Goal: Task Accomplishment & Management: Use online tool/utility

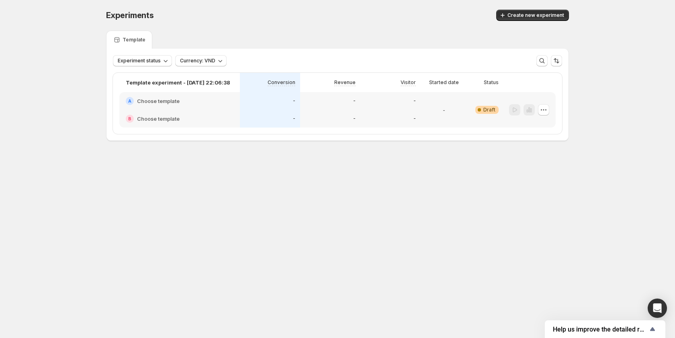
click at [365, 99] on div "-" at bounding box center [390, 101] width 51 height 8
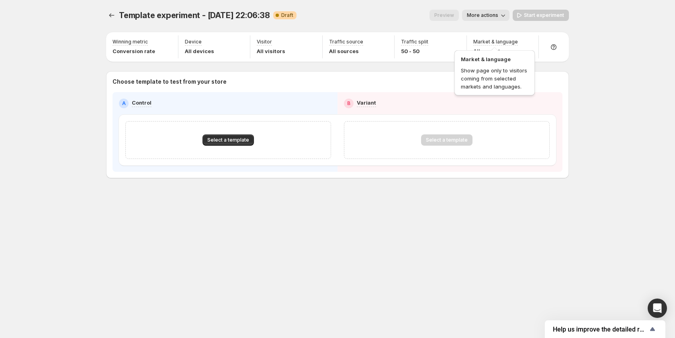
click at [505, 47] on div "Market & language Show page only to visitors coming from selected markets and l…" at bounding box center [495, 70] width 84 height 51
click at [527, 43] on icon "button" at bounding box center [528, 43] width 8 height 8
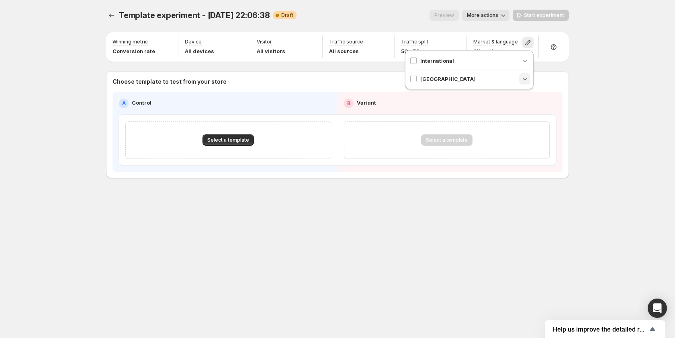
click at [524, 81] on icon "button" at bounding box center [525, 79] width 8 height 8
click at [524, 61] on icon "button" at bounding box center [525, 61] width 8 height 8
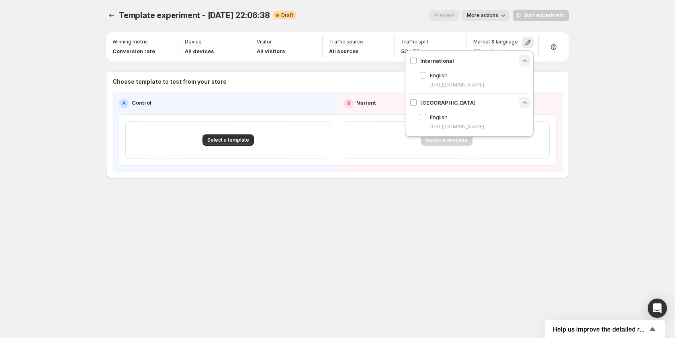
click at [484, 125] on span "https://thoa123.myshopify.com" at bounding box center [457, 126] width 54 height 8
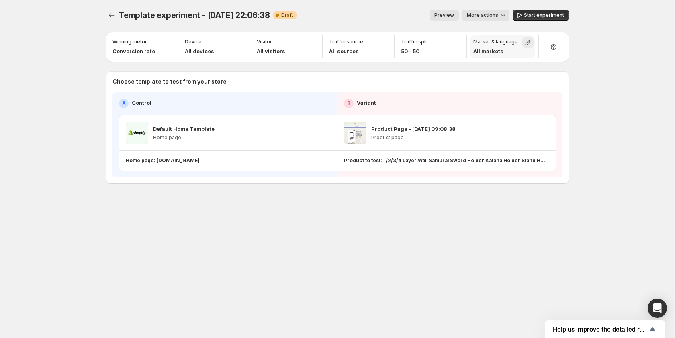
click at [527, 42] on icon "button" at bounding box center [528, 42] width 5 height 5
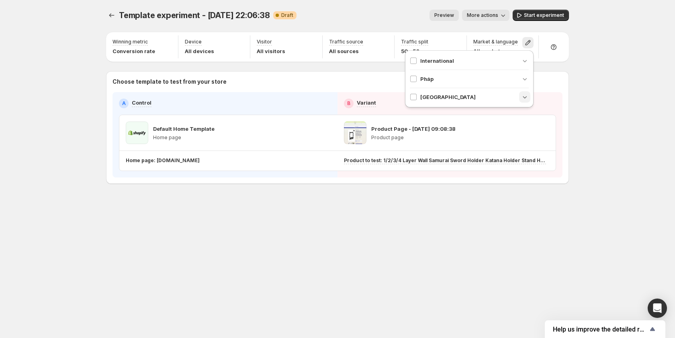
click at [526, 98] on icon "button" at bounding box center [525, 97] width 4 height 2
click at [518, 80] on div "Pháp" at bounding box center [469, 79] width 119 height 8
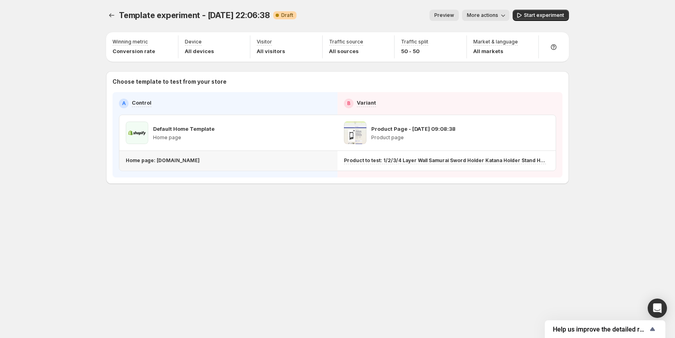
click at [194, 162] on p "Home page: [DOMAIN_NAME]" at bounding box center [163, 160] width 74 height 6
click at [214, 224] on div "Template experiment - Oct 2, 22:06:38. This page is ready Template experiment -…" at bounding box center [337, 113] width 482 height 227
click at [529, 12] on button "Start experiment" at bounding box center [541, 15] width 56 height 11
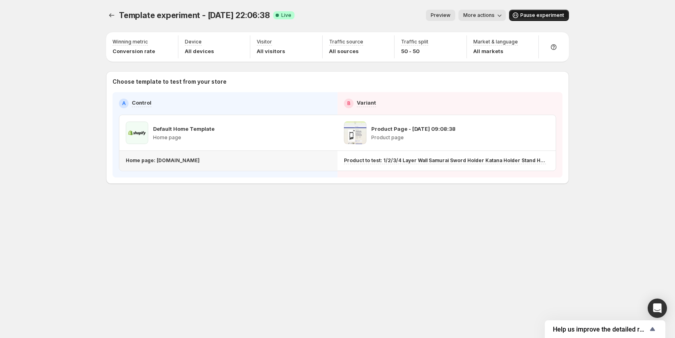
click at [200, 162] on p "Home page: [DOMAIN_NAME]" at bounding box center [163, 160] width 74 height 6
click at [219, 222] on div "Template experiment - Oct 2, 22:06:38. This page is ready Template experiment -…" at bounding box center [337, 113] width 482 height 227
click at [200, 162] on p "Home page: [DOMAIN_NAME]" at bounding box center [163, 160] width 74 height 6
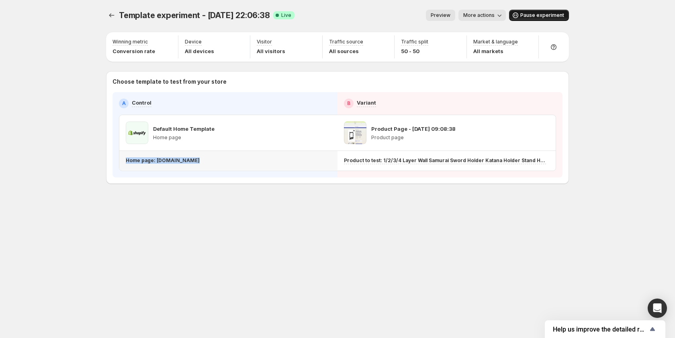
click at [200, 162] on p "Home page: [DOMAIN_NAME]" at bounding box center [163, 160] width 74 height 6
click at [219, 160] on div "Home page: [DOMAIN_NAME]" at bounding box center [227, 160] width 202 height 6
click at [216, 163] on div "Home page: [DOMAIN_NAME]" at bounding box center [227, 160] width 202 height 6
click at [213, 161] on div "Home page: [DOMAIN_NAME]" at bounding box center [227, 160] width 202 height 6
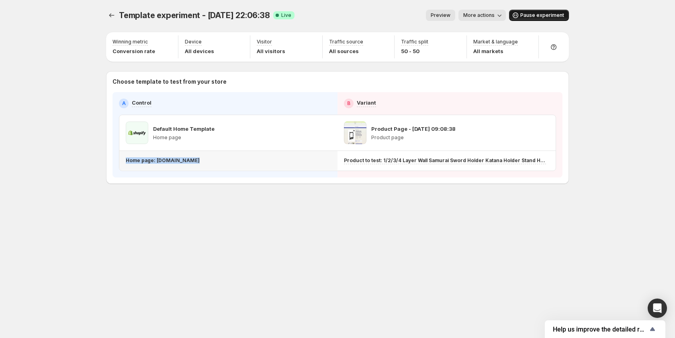
click at [213, 161] on div "Home page: [DOMAIN_NAME]" at bounding box center [227, 160] width 202 height 6
click at [220, 158] on div "Home page: [DOMAIN_NAME]" at bounding box center [227, 160] width 202 height 6
click at [200, 160] on p "Home page: [DOMAIN_NAME]" at bounding box center [163, 160] width 74 height 6
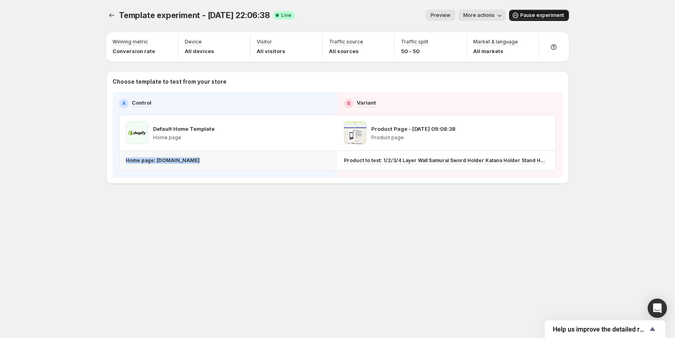
click at [200, 160] on p "Home page: [DOMAIN_NAME]" at bounding box center [163, 160] width 74 height 6
drag, startPoint x: 221, startPoint y: 163, endPoint x: 156, endPoint y: 160, distance: 64.8
click at [156, 160] on div "Home page: [DOMAIN_NAME]" at bounding box center [227, 160] width 202 height 6
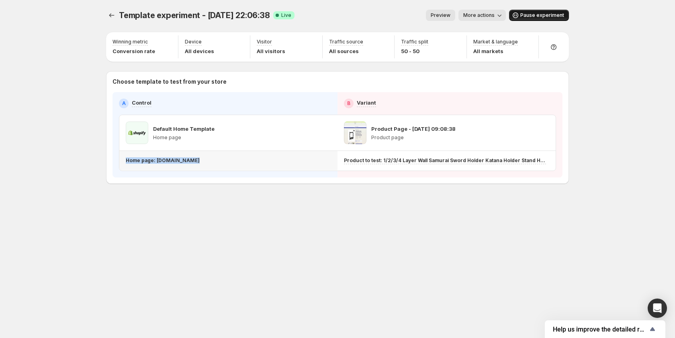
copy p "thoa123.myshopify.com"
click at [383, 258] on div "Template experiment - Oct 2, 22:06:38. This page is ready Template experiment -…" at bounding box center [337, 169] width 482 height 338
click at [522, 47] on div "Market & language All markets" at bounding box center [503, 46] width 66 height 23
click at [490, 46] on div "Market & language All markets" at bounding box center [495, 47] width 45 height 16
click at [491, 47] on p "All markets" at bounding box center [495, 51] width 45 height 8
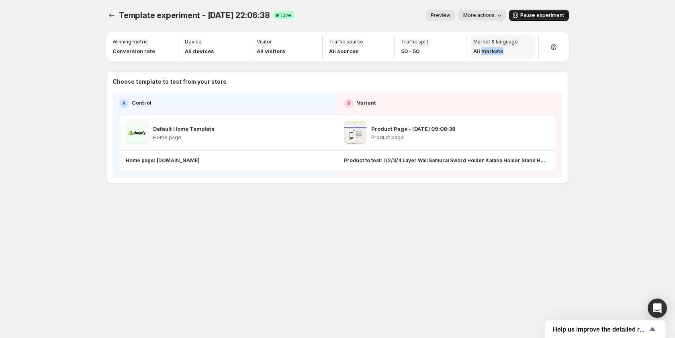
click at [491, 47] on p "All markets" at bounding box center [495, 51] width 45 height 8
click at [496, 49] on p "All markets" at bounding box center [495, 51] width 45 height 8
click at [530, 14] on span "Pause experiment" at bounding box center [542, 15] width 44 height 6
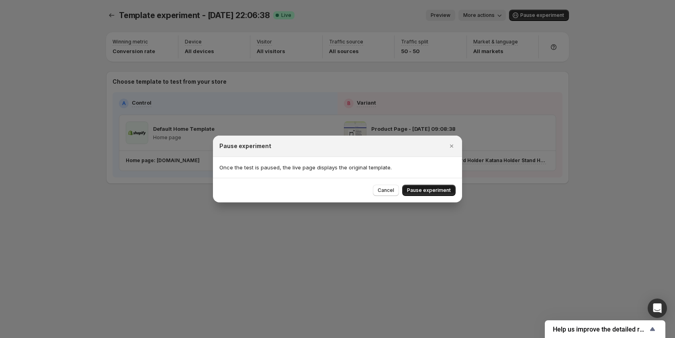
click at [424, 191] on button "Pause experiment" at bounding box center [428, 189] width 53 height 11
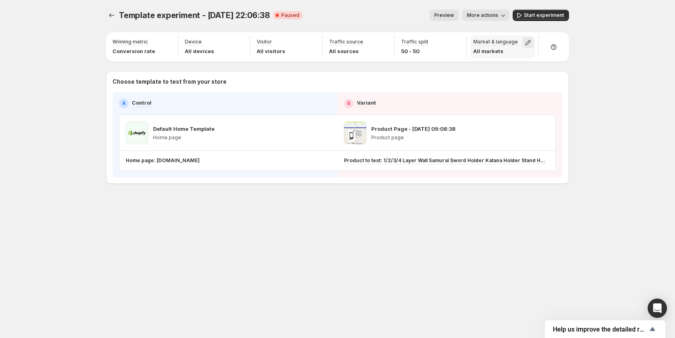
click at [528, 42] on icon "button" at bounding box center [528, 42] width 5 height 5
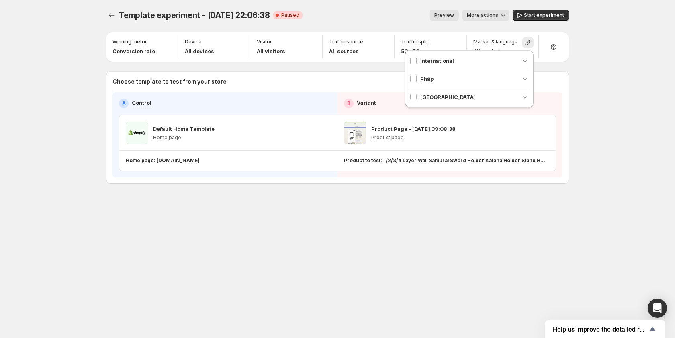
click at [485, 102] on div "Vietnam" at bounding box center [469, 97] width 119 height 18
click at [486, 100] on div "Vietnam" at bounding box center [469, 97] width 119 height 8
click at [475, 75] on div "Pháp" at bounding box center [469, 79] width 119 height 8
click at [473, 55] on div "International" at bounding box center [469, 61] width 119 height 18
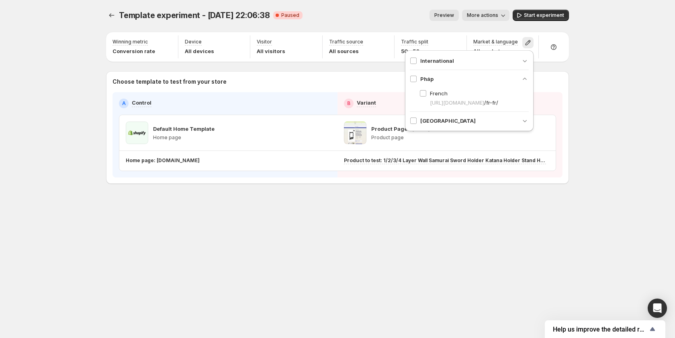
click at [474, 60] on div "International" at bounding box center [469, 61] width 119 height 8
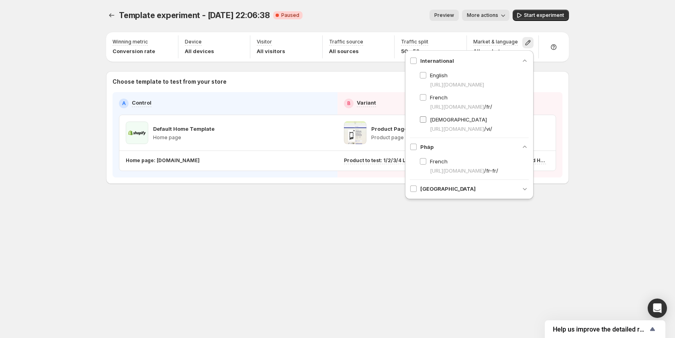
click at [442, 120] on span "Vietnamese" at bounding box center [458, 119] width 57 height 6
click at [479, 191] on div "Vietnam" at bounding box center [469, 188] width 119 height 8
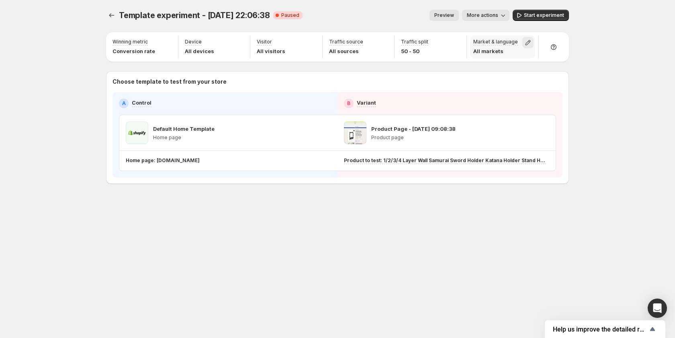
click at [527, 41] on icon "button" at bounding box center [528, 43] width 8 height 8
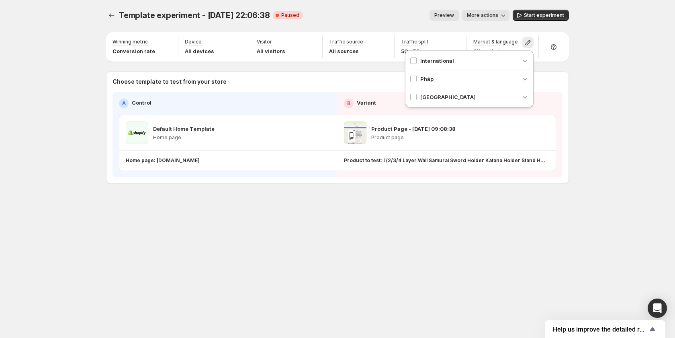
click at [513, 59] on div "International" at bounding box center [469, 61] width 119 height 8
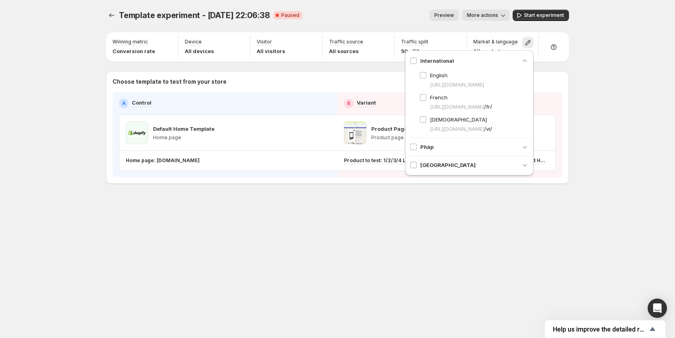
click at [497, 160] on div "Vietnam" at bounding box center [469, 165] width 119 height 18
click at [496, 164] on div "Vietnam" at bounding box center [469, 165] width 119 height 8
click at [444, 146] on div "Pháp" at bounding box center [469, 147] width 119 height 8
drag, startPoint x: 506, startPoint y: 106, endPoint x: 512, endPoint y: 106, distance: 6.0
click at [492, 106] on span "/fr/" at bounding box center [488, 106] width 8 height 6
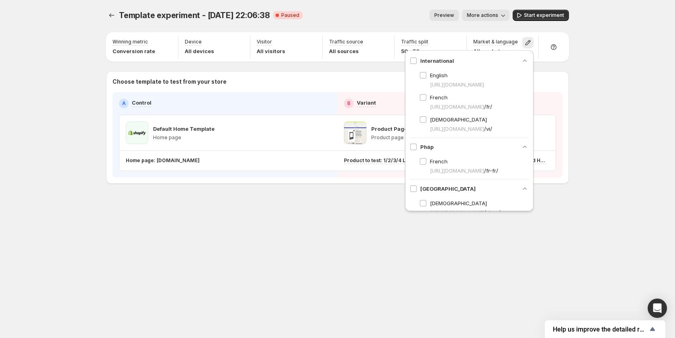
click at [517, 100] on div "French https://thoa123.myshopify.com /fr/" at bounding box center [474, 101] width 109 height 17
click at [477, 83] on span "https://thoa123.myshopify.com" at bounding box center [457, 84] width 54 height 8
click at [508, 94] on div "French https://thoa123.myshopify.com /fr/" at bounding box center [474, 101] width 109 height 17
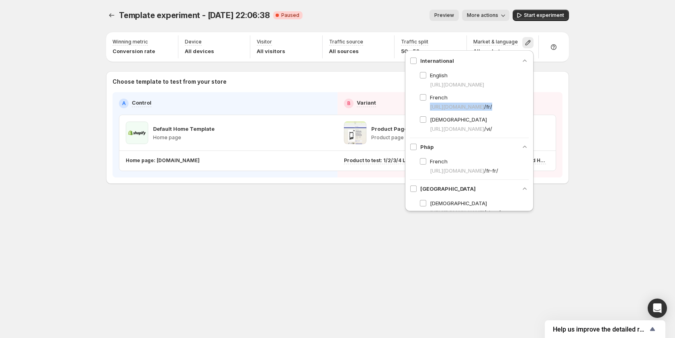
drag, startPoint x: 519, startPoint y: 108, endPoint x: 424, endPoint y: 111, distance: 95.7
click at [424, 111] on ul "English https://thoa123.myshopify.com French https://thoa123.myshopify.com /fr/…" at bounding box center [474, 101] width 109 height 61
click at [469, 108] on span "https://thoa123.myshopify.com /fr/" at bounding box center [461, 106] width 62 height 8
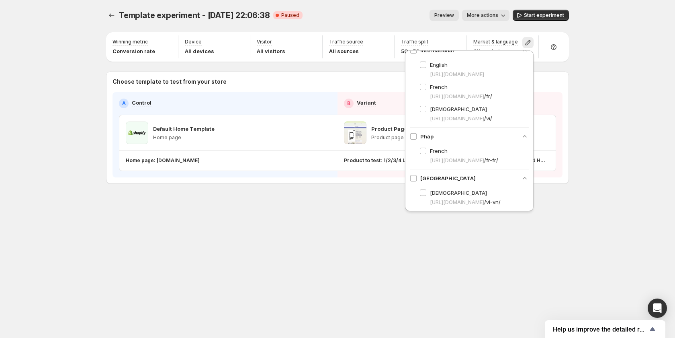
scroll to position [12, 0]
drag, startPoint x: 505, startPoint y: 119, endPoint x: 514, endPoint y: 122, distance: 9.3
click at [514, 122] on div "International English https://thoa123.myshopify.com French https://thoa123.mysh…" at bounding box center [469, 83] width 119 height 86
click at [518, 120] on div "https://thoa123.myshopify.com /vi/" at bounding box center [479, 117] width 99 height 8
drag, startPoint x: 518, startPoint y: 120, endPoint x: 426, endPoint y: 121, distance: 92.0
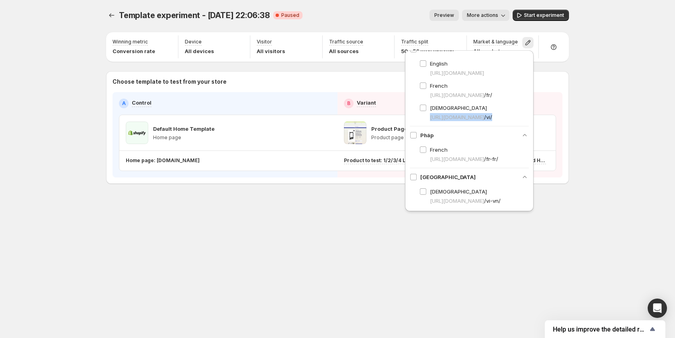
click at [426, 121] on div "https://thoa123.myshopify.com /vi/" at bounding box center [474, 117] width 109 height 8
click at [495, 105] on div "Vietnamese https://thoa123.myshopify.com /vi/" at bounding box center [474, 112] width 109 height 17
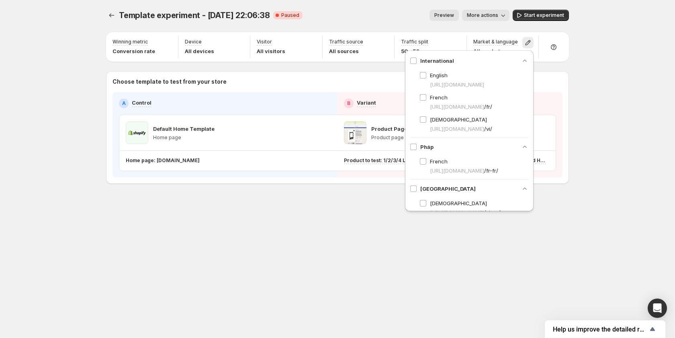
click at [509, 189] on div "Vietnam" at bounding box center [469, 188] width 119 height 8
drag, startPoint x: 520, startPoint y: 107, endPoint x: 406, endPoint y: 107, distance: 114.1
click at [406, 107] on div "International English https://thoa123.myshopify.com French https://thoa123.mysh…" at bounding box center [469, 136] width 129 height 172
click at [491, 94] on div "French https://thoa123.myshopify.com /fr/" at bounding box center [474, 101] width 109 height 17
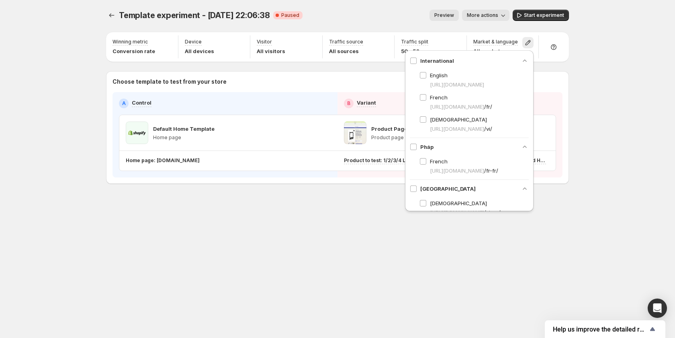
click at [470, 188] on div "Vietnam" at bounding box center [469, 188] width 119 height 8
click at [475, 142] on div "Pháp French https://thoa123.myshopify.com /fr-fr/" at bounding box center [469, 159] width 119 height 42
click at [471, 189] on div "Vietnam" at bounding box center [469, 188] width 119 height 8
click at [421, 145] on span "Pháp" at bounding box center [426, 147] width 13 height 8
click at [409, 145] on div "International English https://thoa123.myshopify.com French https://thoa123.mysh…" at bounding box center [469, 124] width 129 height 149
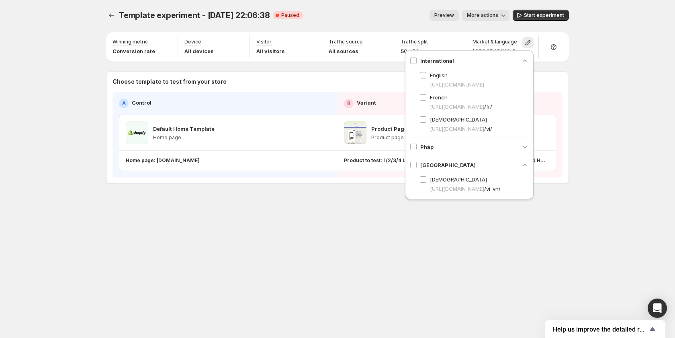
click at [461, 147] on div "Pháp" at bounding box center [469, 147] width 119 height 8
click at [529, 12] on button "Start experiment" at bounding box center [541, 15] width 56 height 11
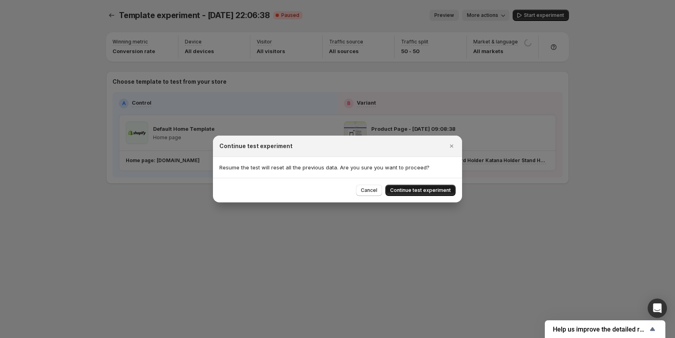
click at [422, 190] on span "Continue test experiment" at bounding box center [420, 190] width 61 height 6
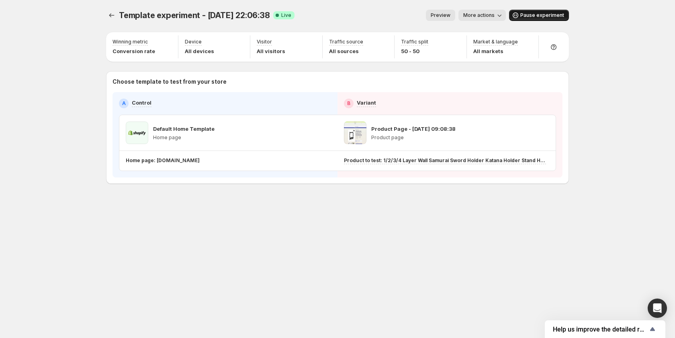
click at [533, 16] on span "Pause experiment" at bounding box center [542, 15] width 44 height 6
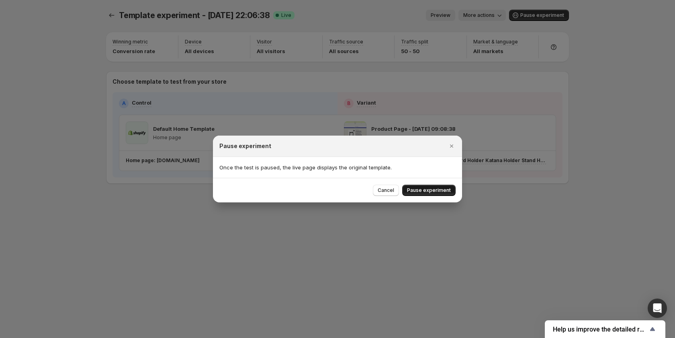
click at [434, 186] on button "Pause experiment" at bounding box center [428, 189] width 53 height 11
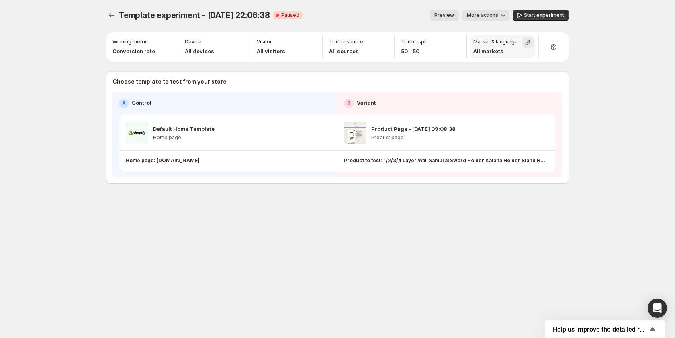
click at [526, 40] on icon "button" at bounding box center [528, 43] width 8 height 8
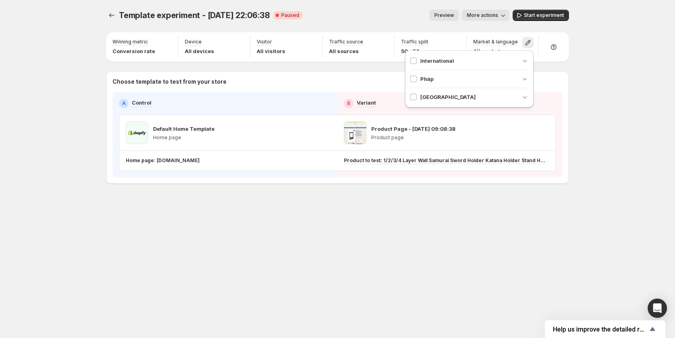
click at [443, 97] on div "Vietnam" at bounding box center [469, 97] width 119 height 8
click at [437, 111] on span "Vietnamese" at bounding box center [458, 111] width 57 height 6
click at [533, 10] on button "Start experiment" at bounding box center [541, 15] width 56 height 11
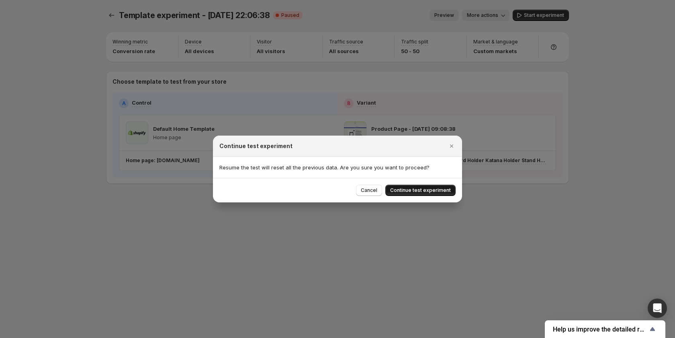
click at [430, 188] on span "Continue test experiment" at bounding box center [420, 190] width 61 height 6
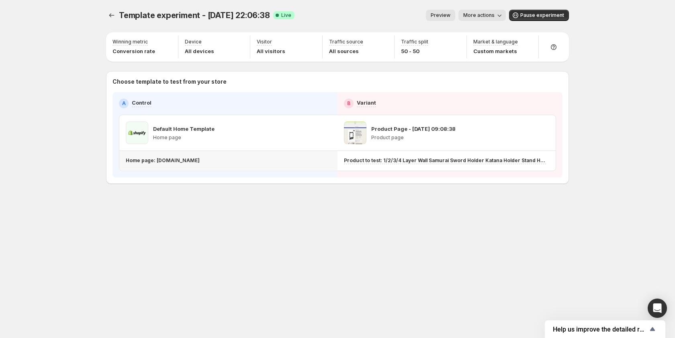
click at [189, 163] on p "Home page: [DOMAIN_NAME]" at bounding box center [163, 160] width 74 height 6
click at [237, 161] on div "Home page: [DOMAIN_NAME]" at bounding box center [227, 160] width 202 height 6
click at [498, 15] on icon "button" at bounding box center [500, 15] width 8 height 8
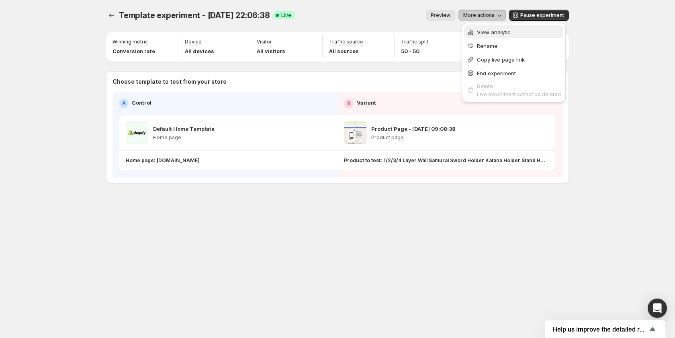
click at [491, 35] on span "View analytic" at bounding box center [519, 32] width 84 height 8
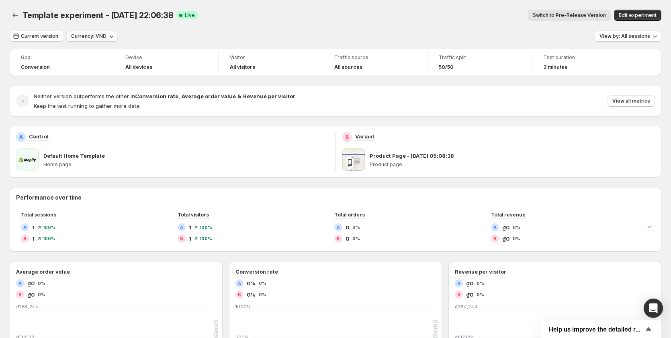
click at [107, 39] on icon "button" at bounding box center [111, 36] width 8 height 8
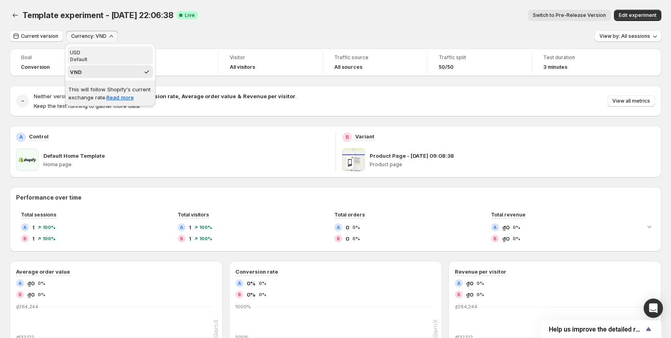
click at [107, 53] on div "USD" at bounding box center [110, 52] width 81 height 8
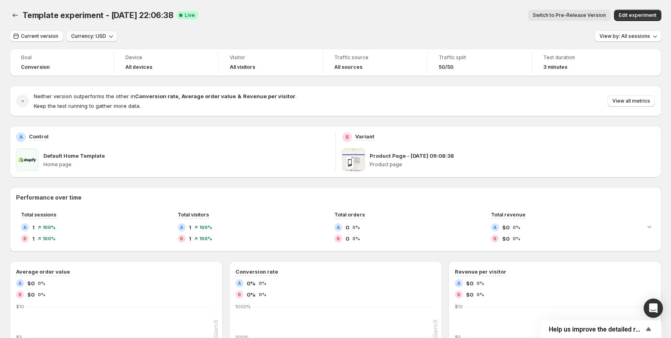
click at [104, 32] on button "Currency: USD" at bounding box center [91, 36] width 51 height 11
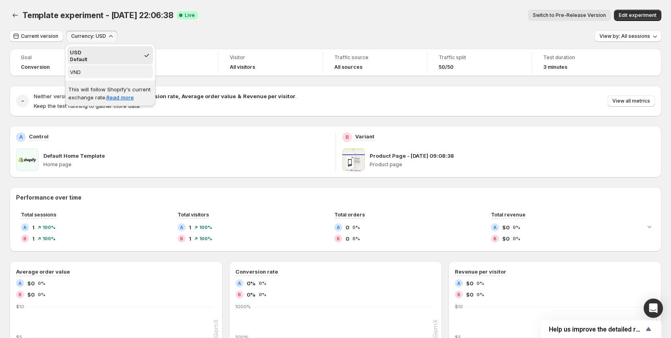
click at [94, 74] on span "VND" at bounding box center [110, 72] width 81 height 8
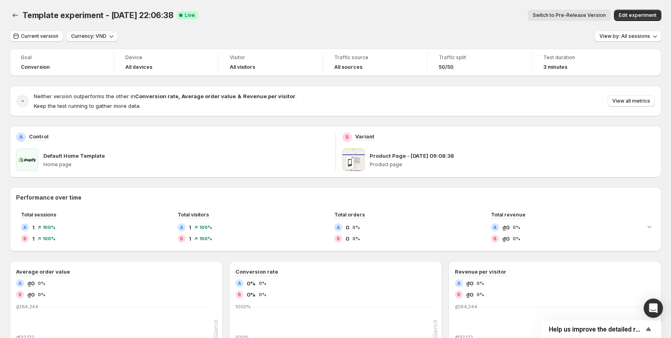
click at [74, 35] on span "Currency: VND" at bounding box center [88, 36] width 35 height 6
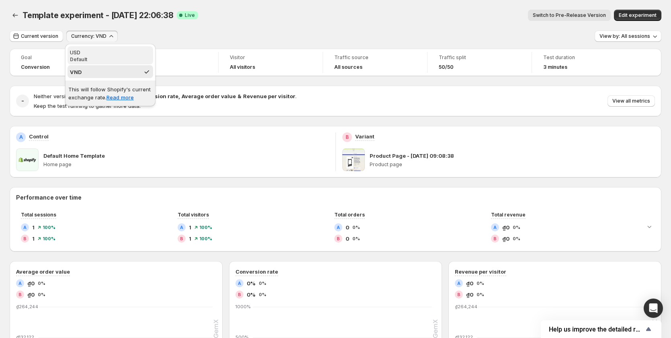
click at [85, 57] on p "Default" at bounding box center [110, 59] width 81 height 6
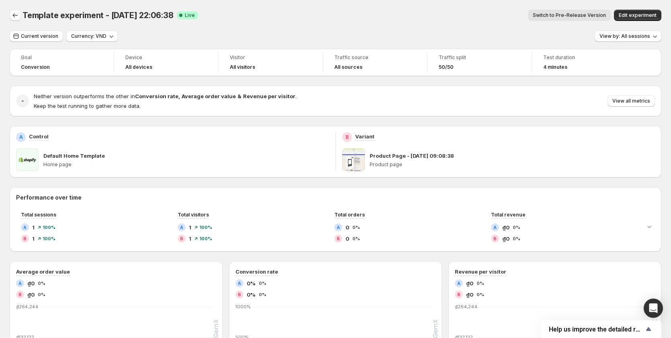
click at [17, 18] on icon "Back" at bounding box center [15, 15] width 8 height 8
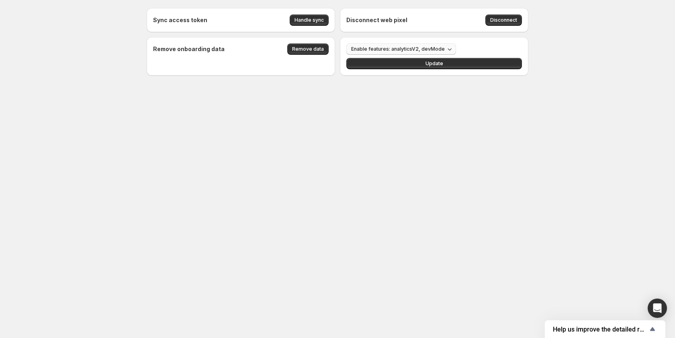
click at [439, 49] on span "Enable features: analyticsV2, devMode" at bounding box center [398, 49] width 94 height 6
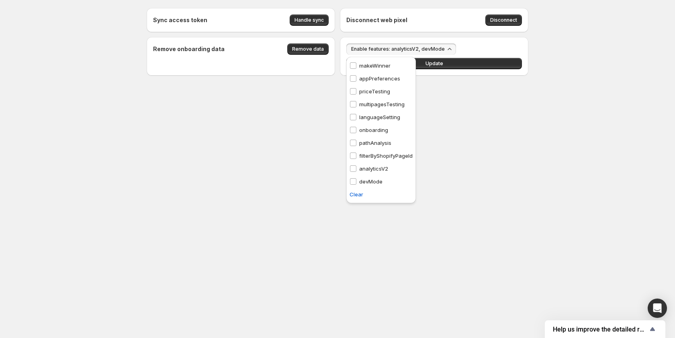
click at [367, 104] on p "multipagesTesting" at bounding box center [381, 104] width 45 height 8
click at [382, 141] on p "pathAnalysis" at bounding box center [375, 143] width 32 height 8
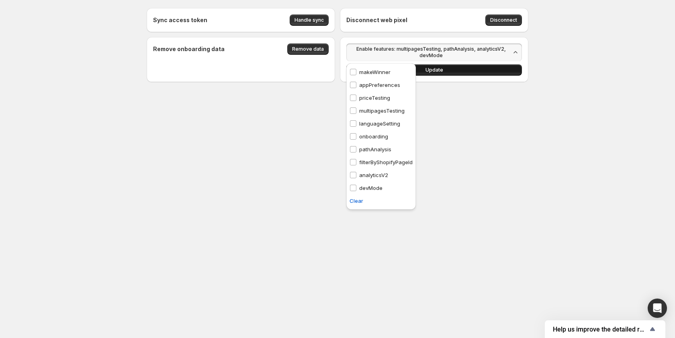
click at [495, 69] on button "Update" at bounding box center [434, 69] width 176 height 11
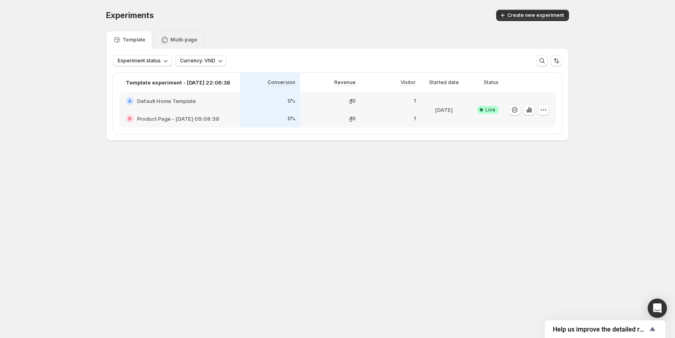
click at [179, 41] on p "Multi-page" at bounding box center [183, 40] width 27 height 6
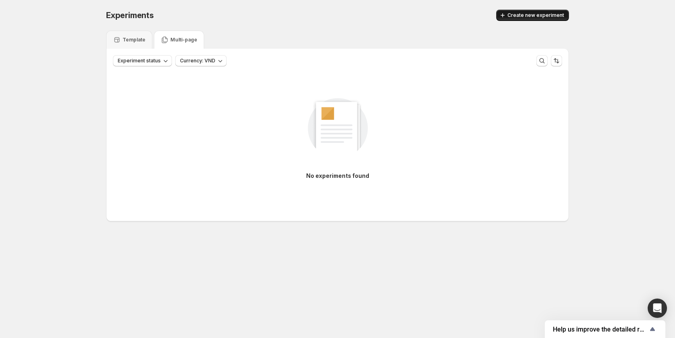
click at [540, 14] on span "Create new experiment" at bounding box center [536, 15] width 57 height 6
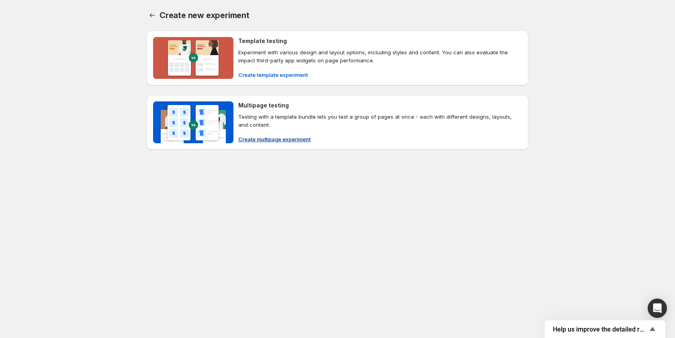
click at [277, 141] on span "Create multipage experiment" at bounding box center [274, 139] width 72 height 8
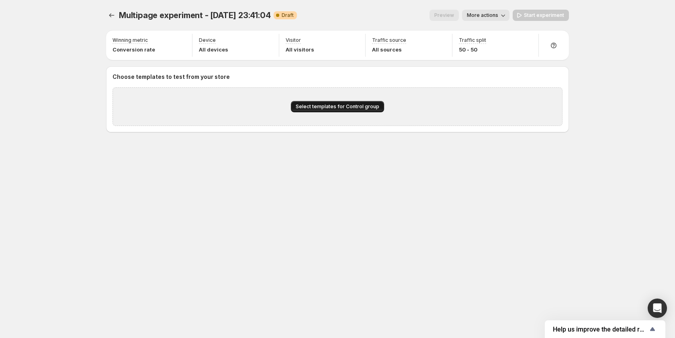
click at [356, 106] on span "Select templates for Control group" at bounding box center [338, 106] width 84 height 6
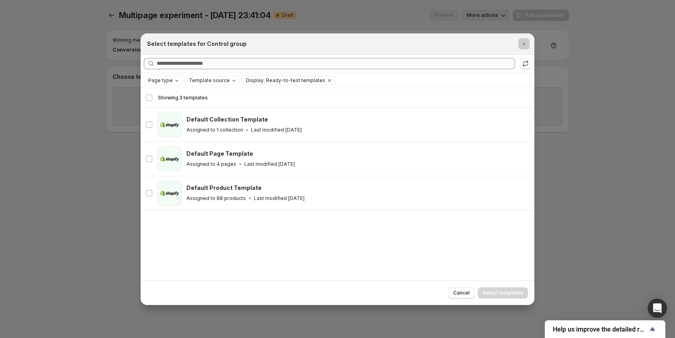
click at [82, 131] on div at bounding box center [337, 169] width 675 height 338
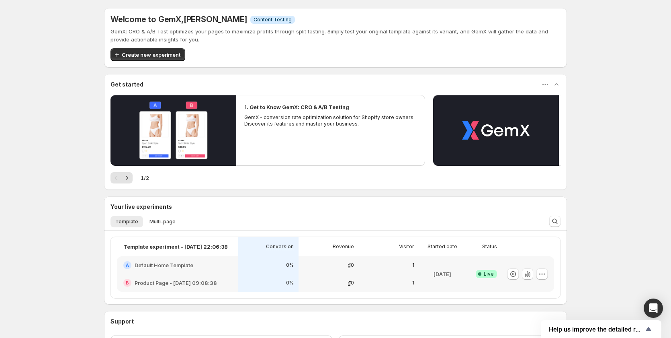
click at [623, 162] on div "Welcome to GemX , Sandy Sandy Info Content Testing GemX: CRO & A/B Test optimiz…" at bounding box center [335, 203] width 671 height 406
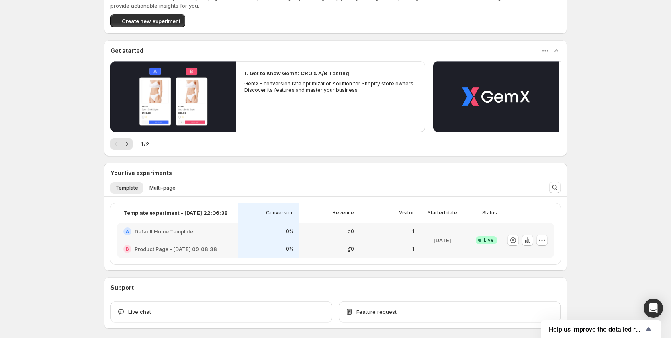
scroll to position [68, 0]
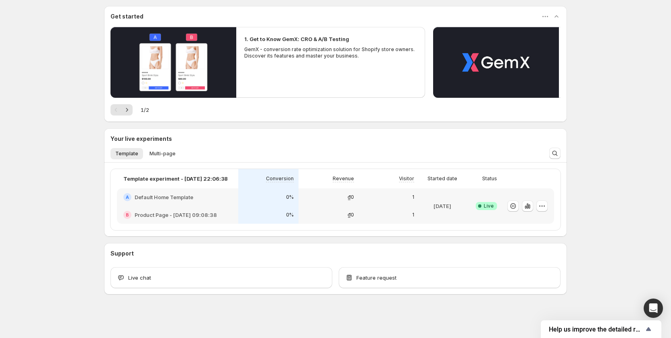
click at [346, 215] on div "₫0" at bounding box center [328, 215] width 51 height 8
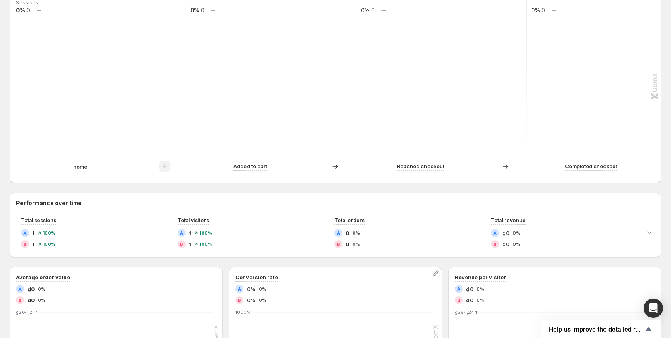
scroll to position [176, 0]
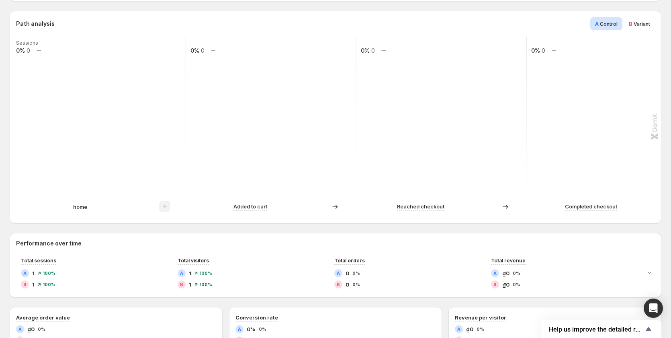
click at [78, 208] on p "home" at bounding box center [80, 207] width 14 height 8
drag, startPoint x: 89, startPoint y: 206, endPoint x: 71, endPoint y: 205, distance: 18.1
click at [71, 205] on div "home" at bounding box center [80, 207] width 128 height 8
click at [118, 173] on rect at bounding box center [100, 117] width 171 height 161
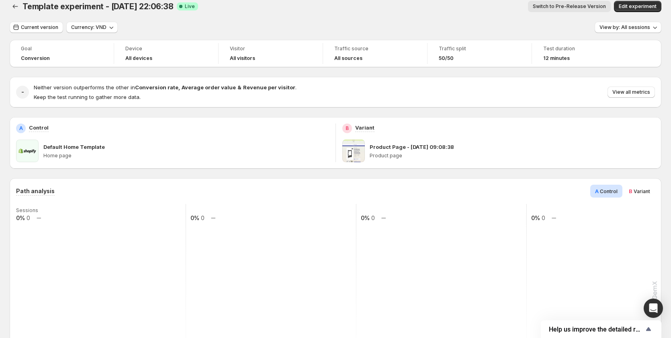
scroll to position [0, 0]
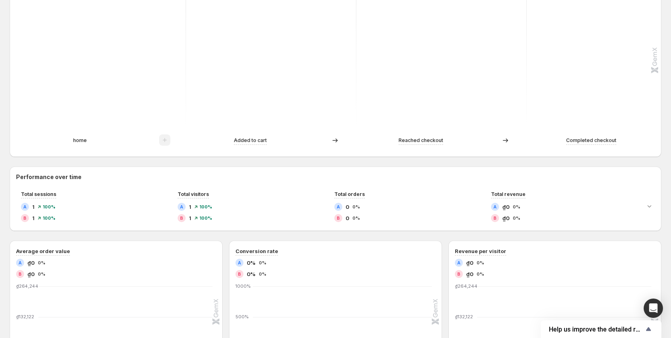
scroll to position [241, 0]
click at [74, 137] on div "home" at bounding box center [101, 141] width 170 height 12
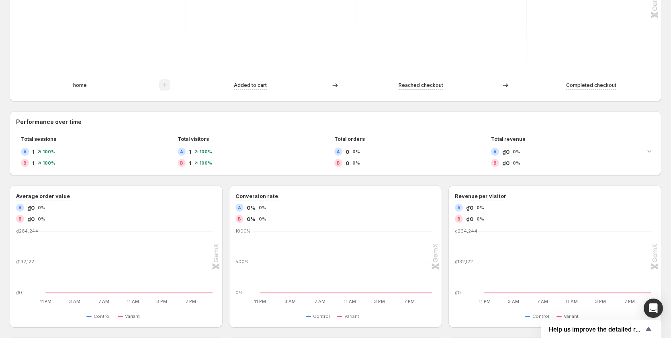
scroll to position [297, 0]
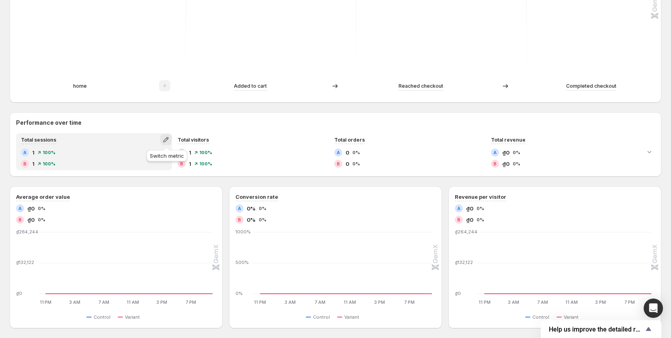
click at [169, 141] on icon "button" at bounding box center [166, 139] width 8 height 8
click at [163, 169] on span "Average time on page" at bounding box center [138, 170] width 55 height 6
click at [165, 141] on icon "button" at bounding box center [165, 139] width 5 height 5
click at [160, 158] on span "Total sessions" at bounding box center [166, 156] width 111 height 8
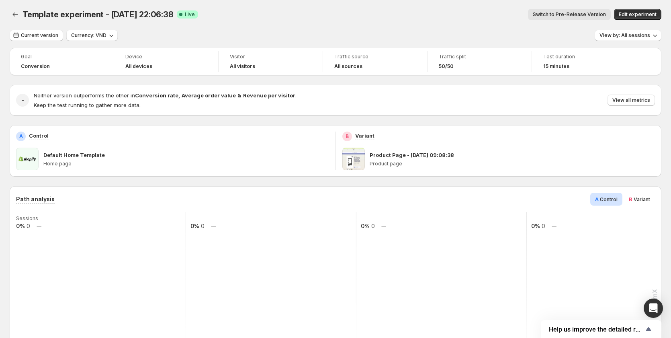
scroll to position [0, 0]
